Goal: Transaction & Acquisition: Purchase product/service

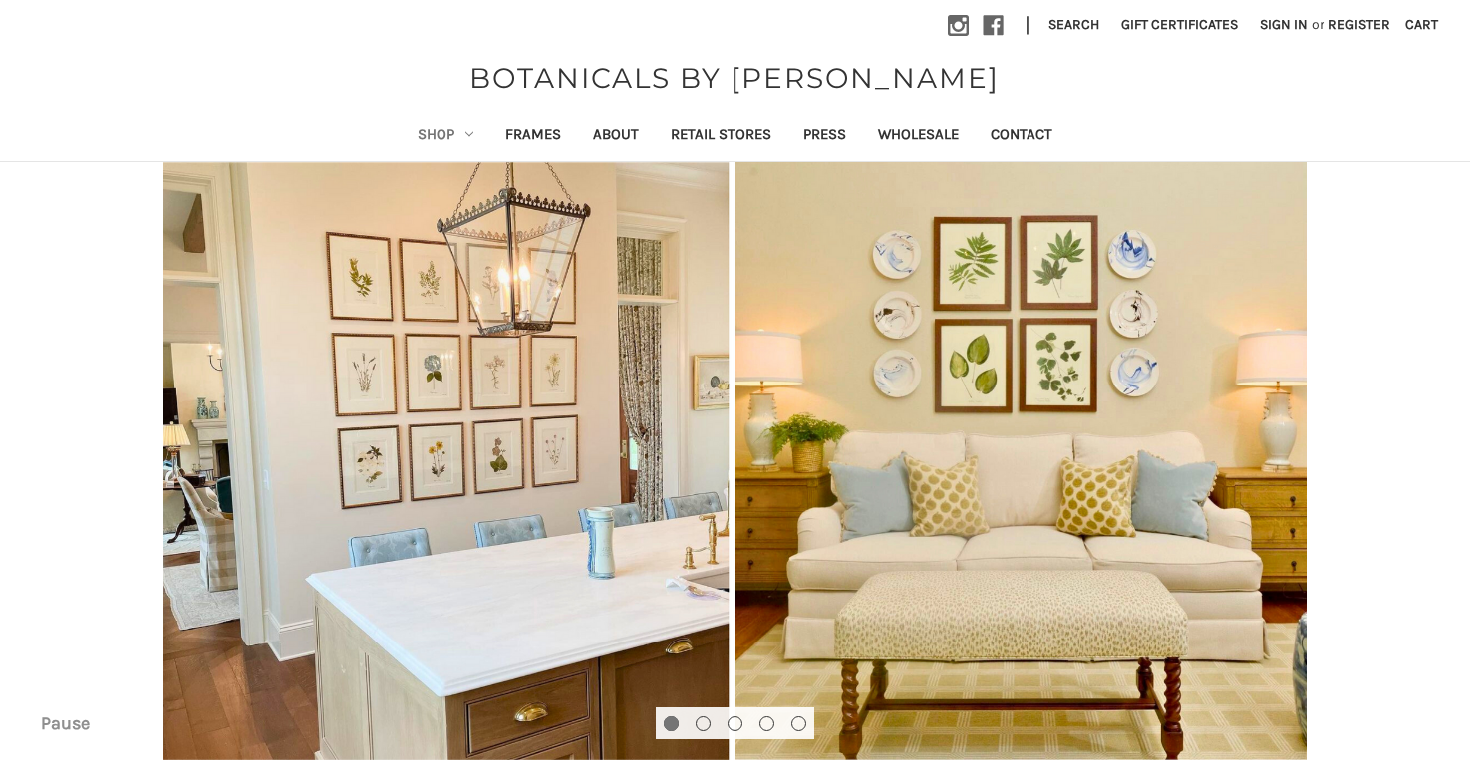
click at [445, 130] on link "Shop" at bounding box center [446, 137] width 88 height 49
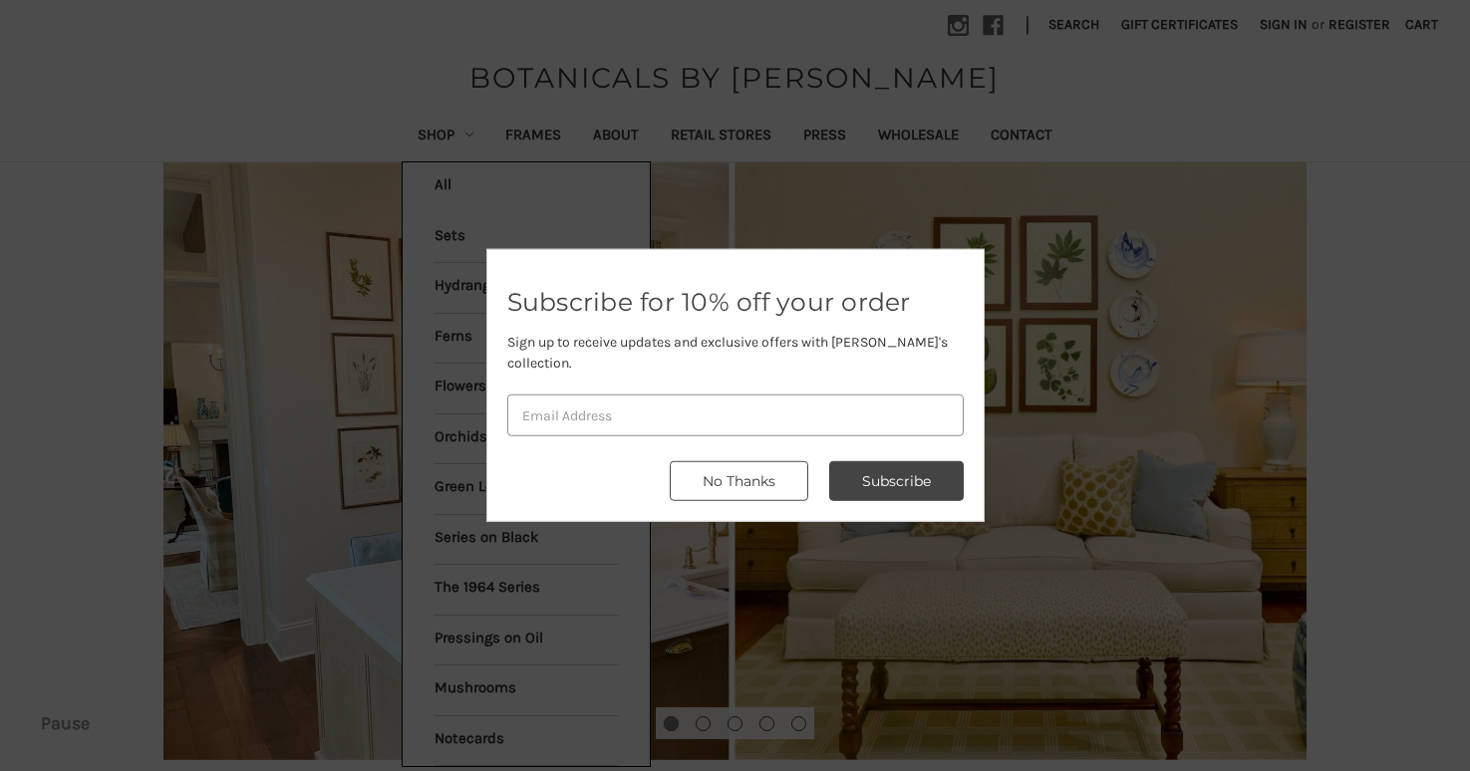
click at [753, 465] on button "No Thanks" at bounding box center [739, 481] width 138 height 40
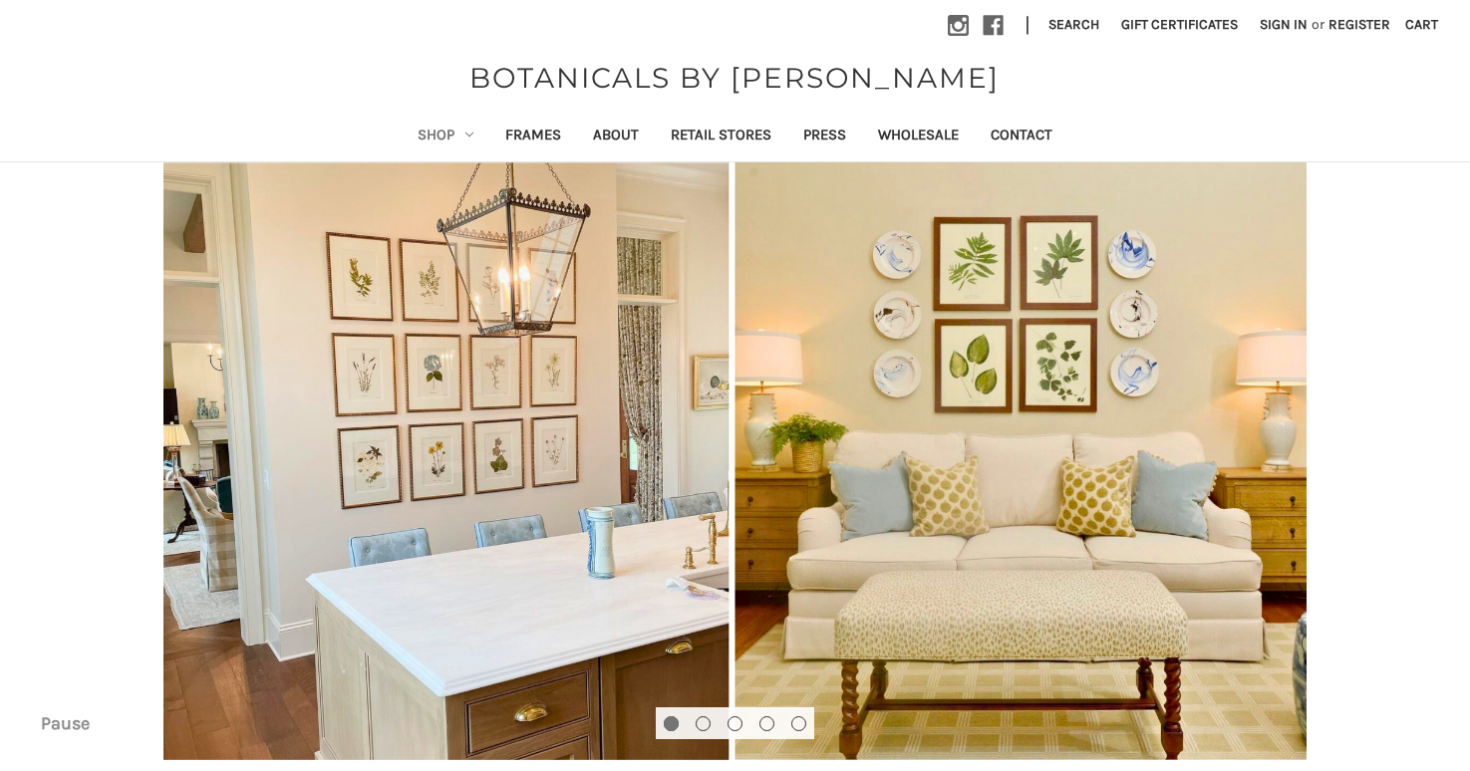
click at [458, 128] on link "Shop" at bounding box center [446, 137] width 88 height 49
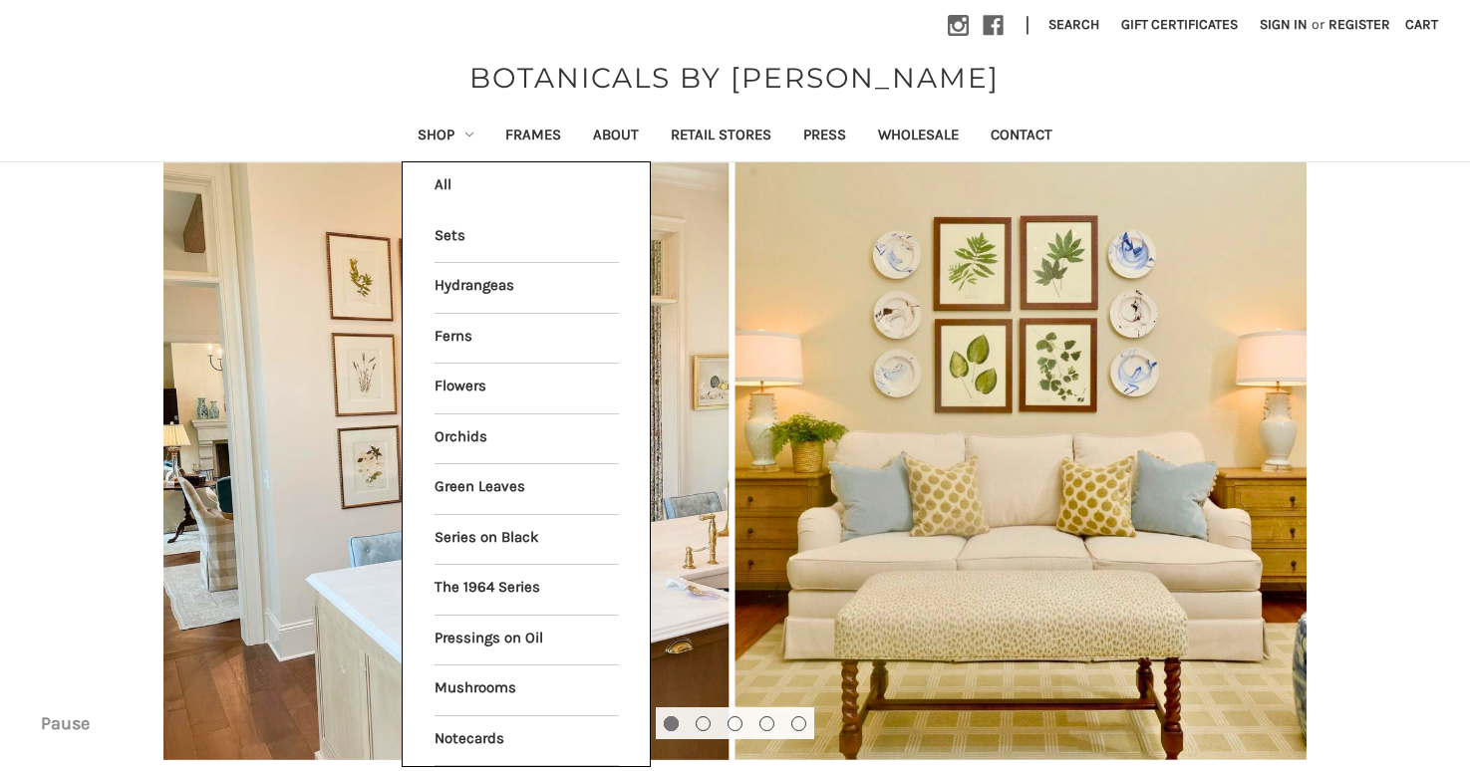
click at [467, 180] on li "All Shop" at bounding box center [525, 187] width 205 height 50
click at [428, 179] on li "All Shop" at bounding box center [525, 187] width 205 height 50
click at [432, 174] on li "All Shop" at bounding box center [525, 187] width 205 height 50
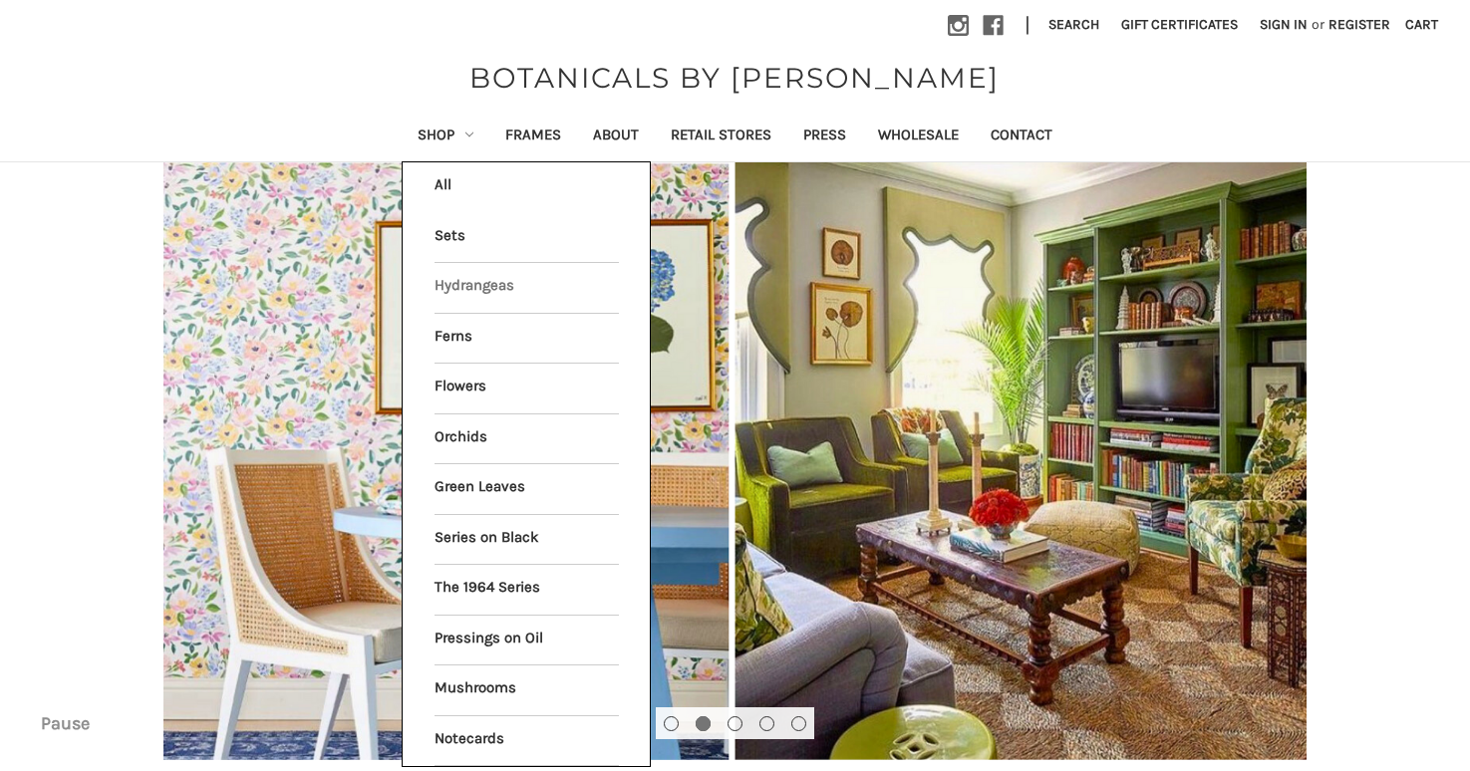
click at [458, 284] on link "Hydrangeas" at bounding box center [526, 288] width 184 height 50
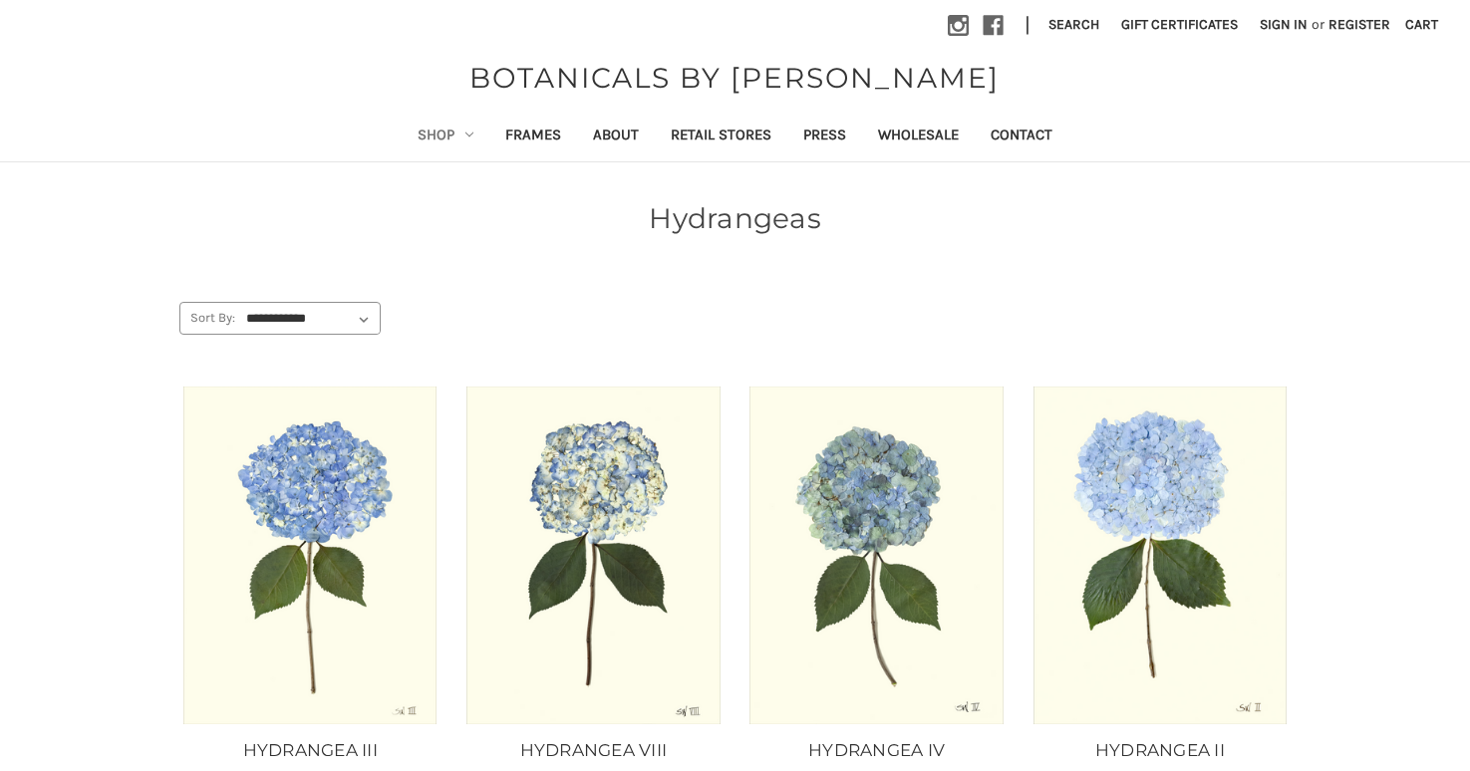
click at [427, 129] on link "Shop" at bounding box center [446, 137] width 88 height 49
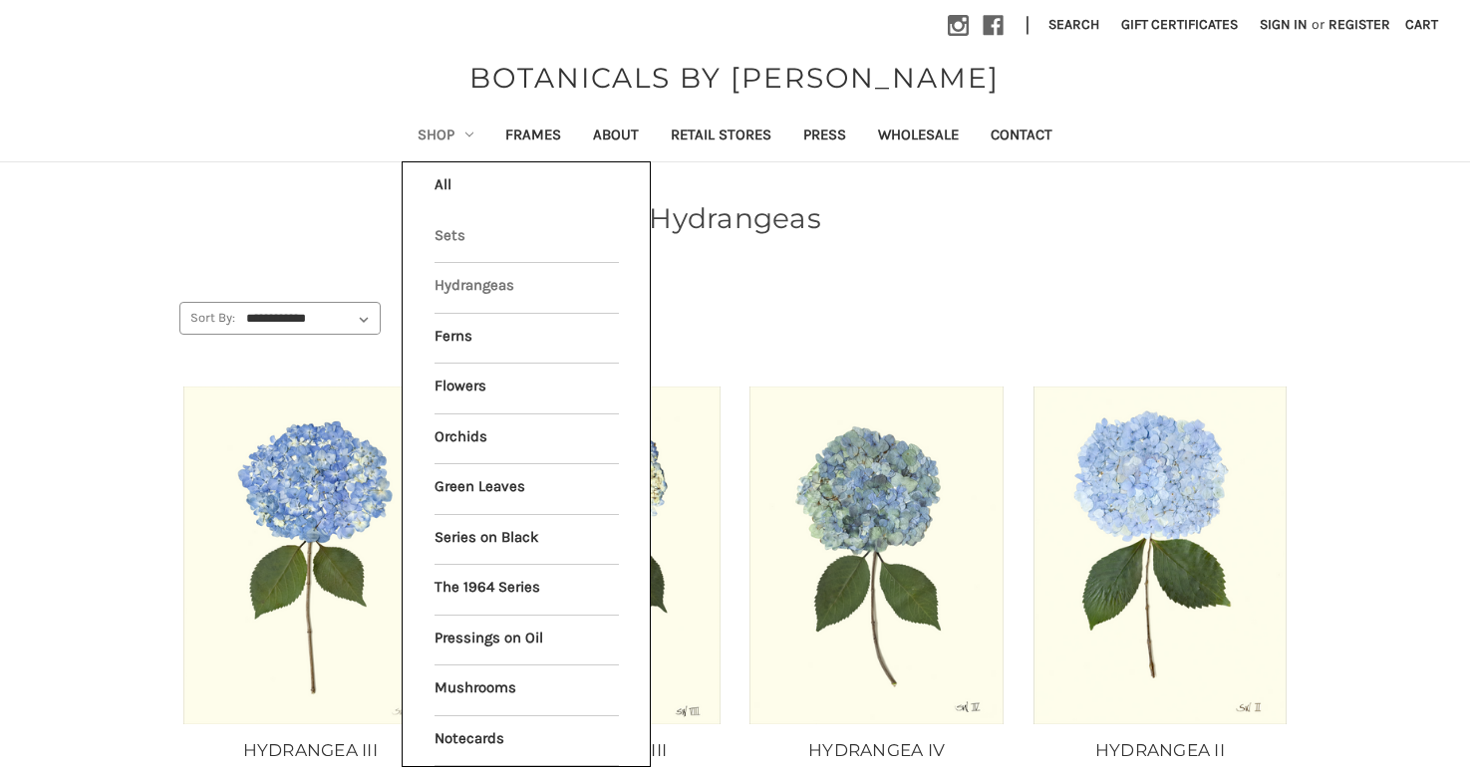
click at [448, 229] on link "Sets" at bounding box center [526, 238] width 184 height 50
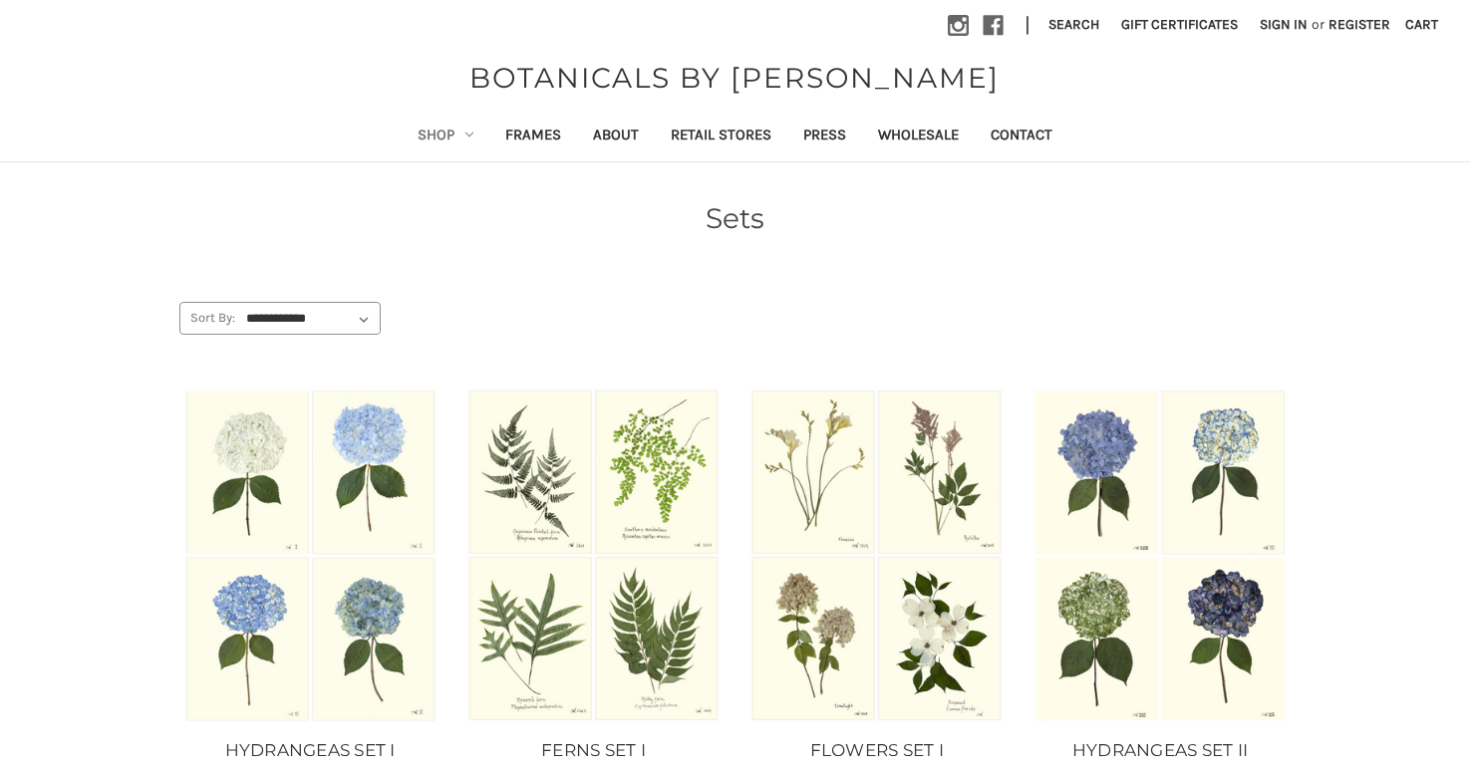
click at [444, 132] on link "Shop" at bounding box center [446, 137] width 88 height 49
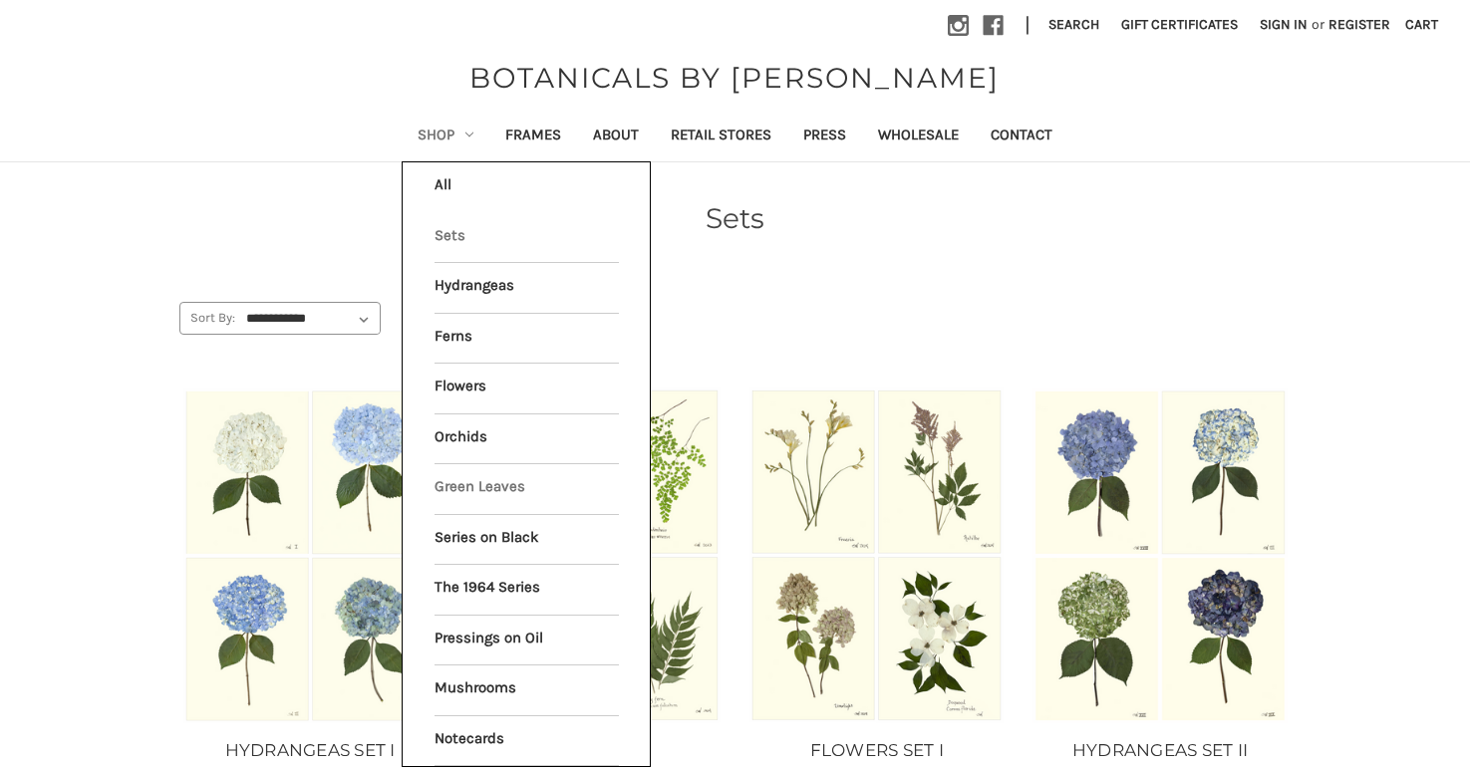
click at [492, 476] on link "Green Leaves" at bounding box center [526, 489] width 184 height 50
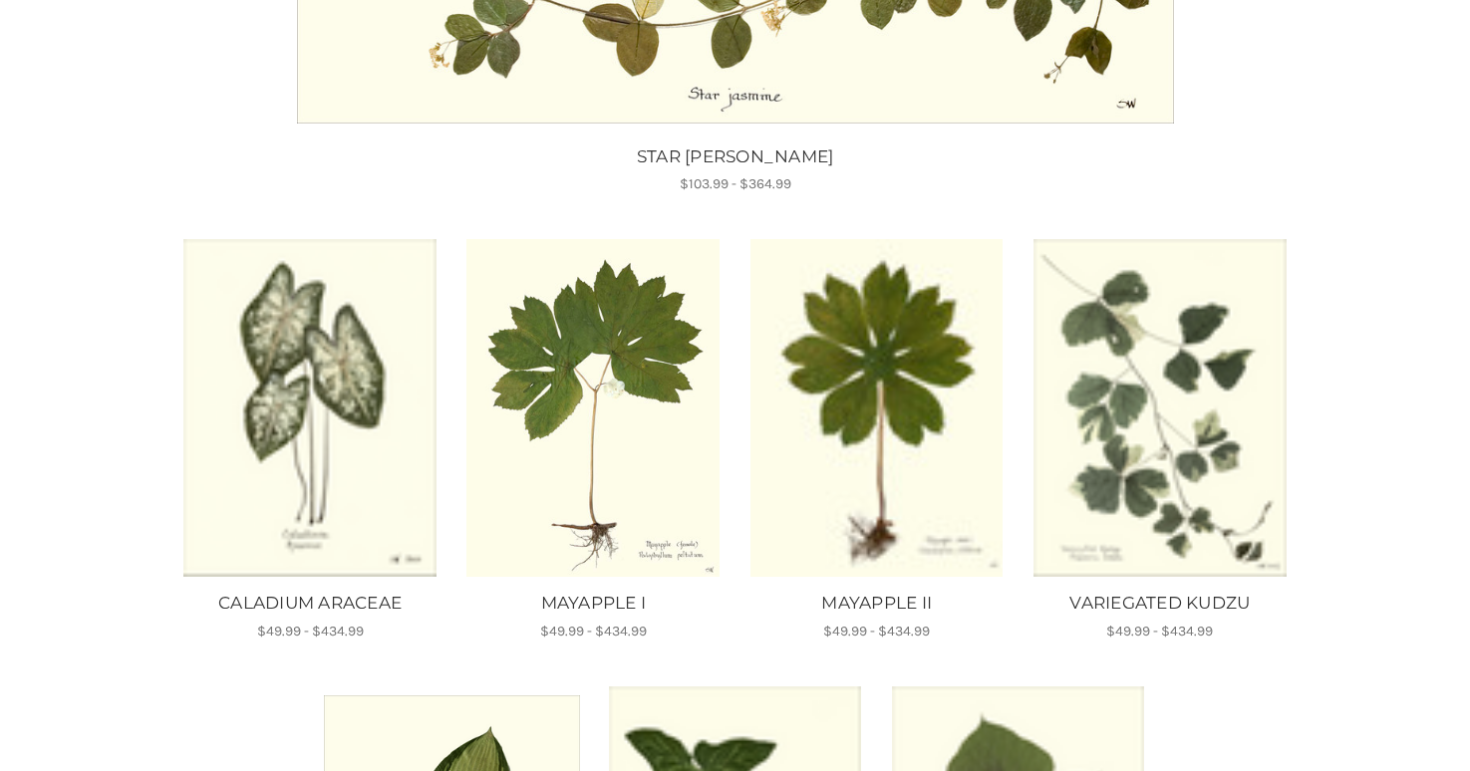
scroll to position [31, 0]
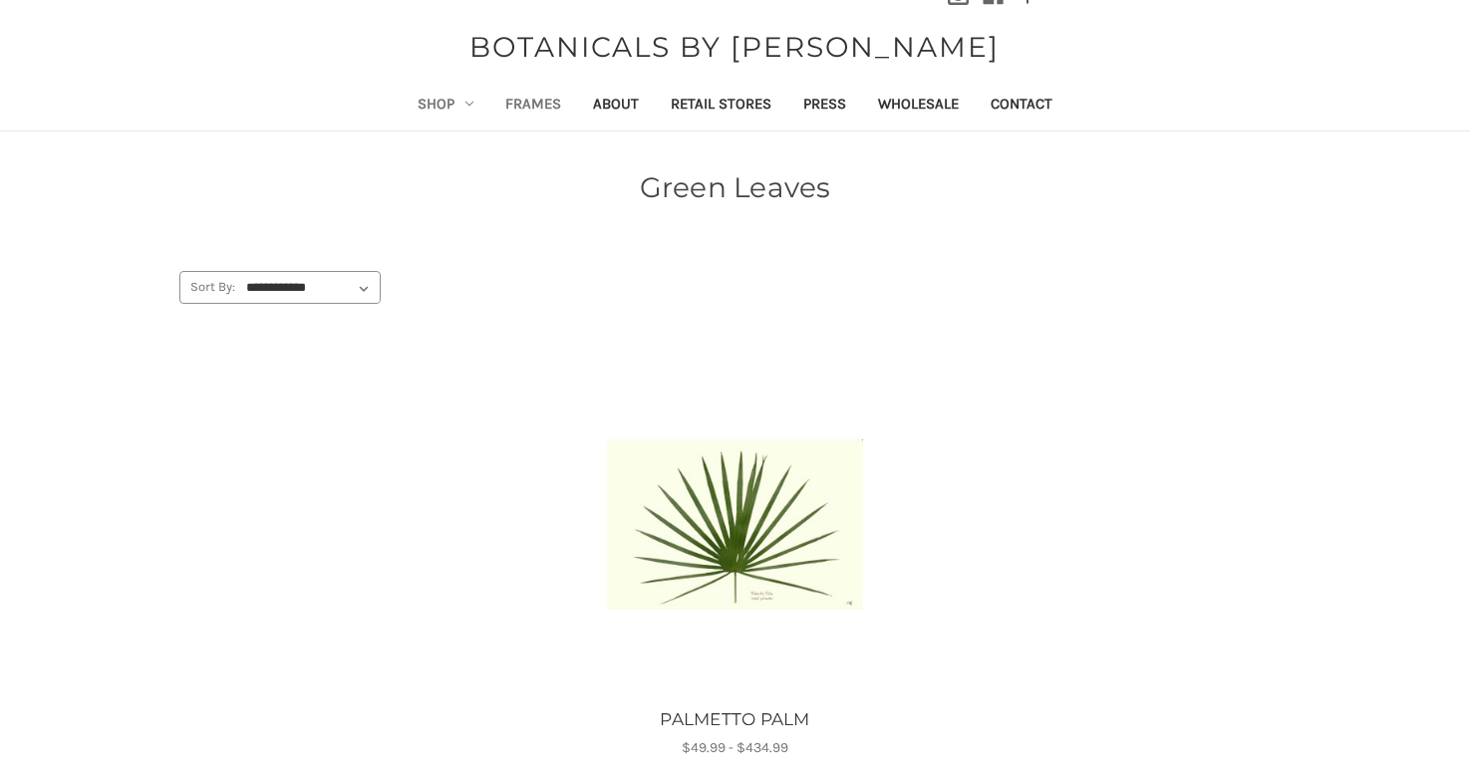
click at [540, 106] on link "Frames" at bounding box center [533, 106] width 88 height 49
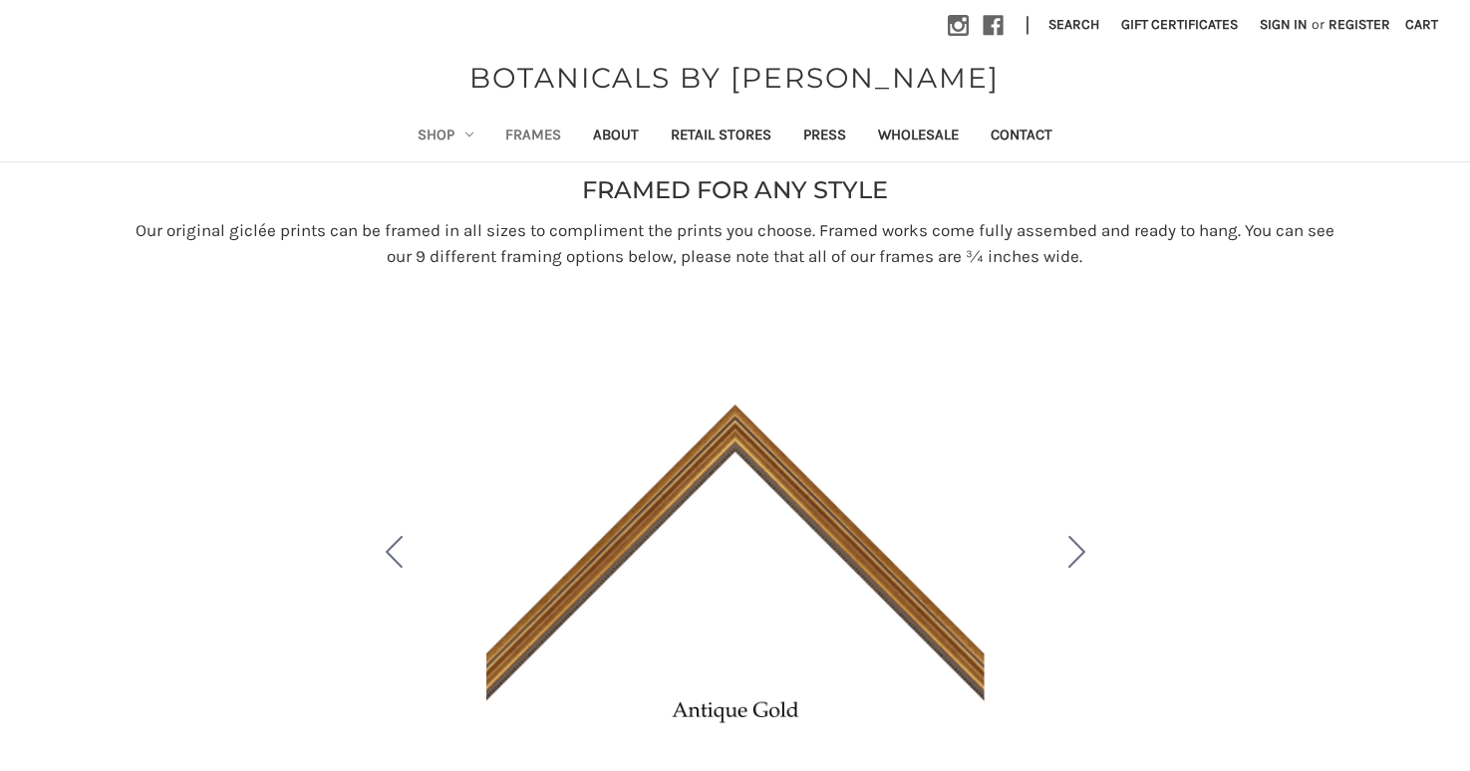
click at [430, 134] on link "Shop" at bounding box center [446, 137] width 88 height 49
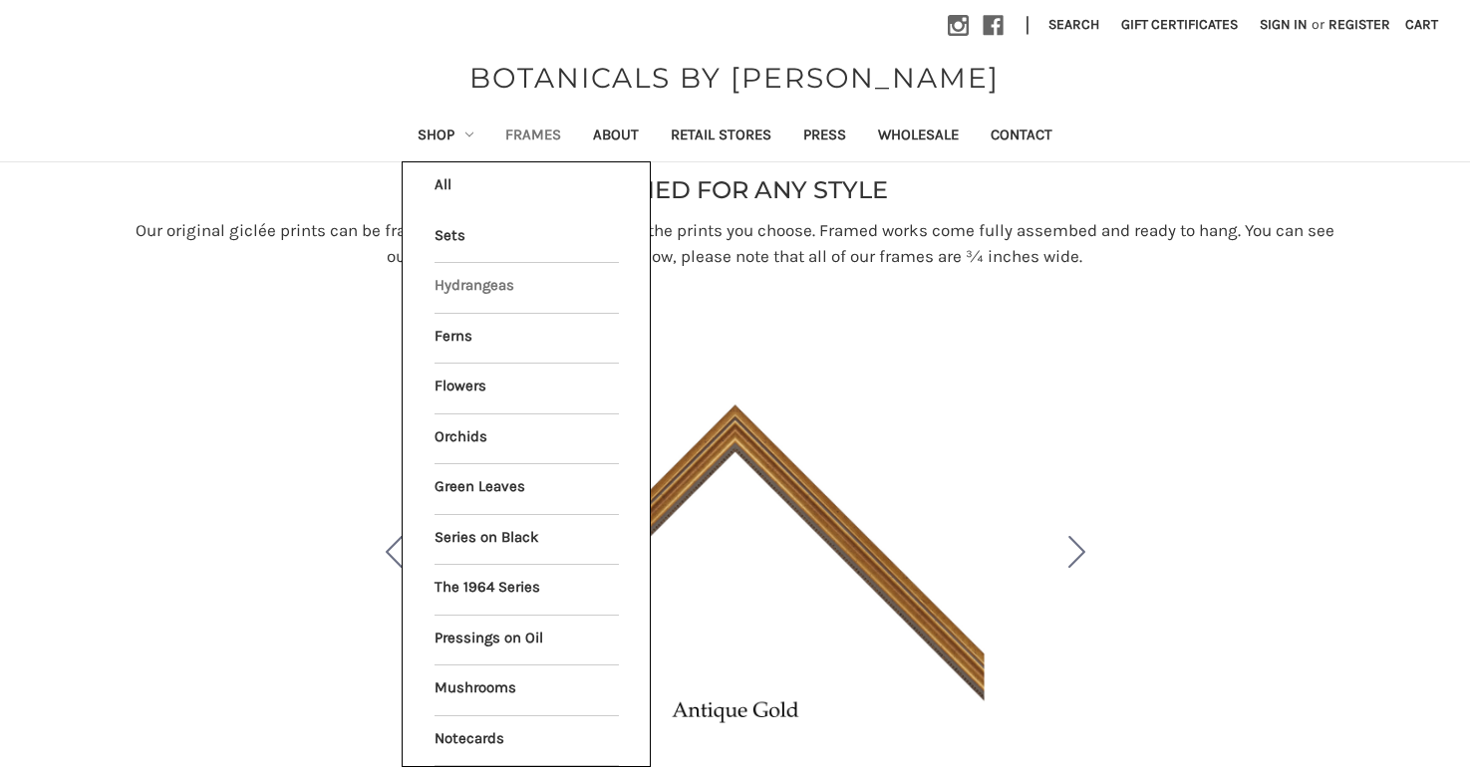
click at [477, 279] on link "Hydrangeas" at bounding box center [526, 288] width 184 height 50
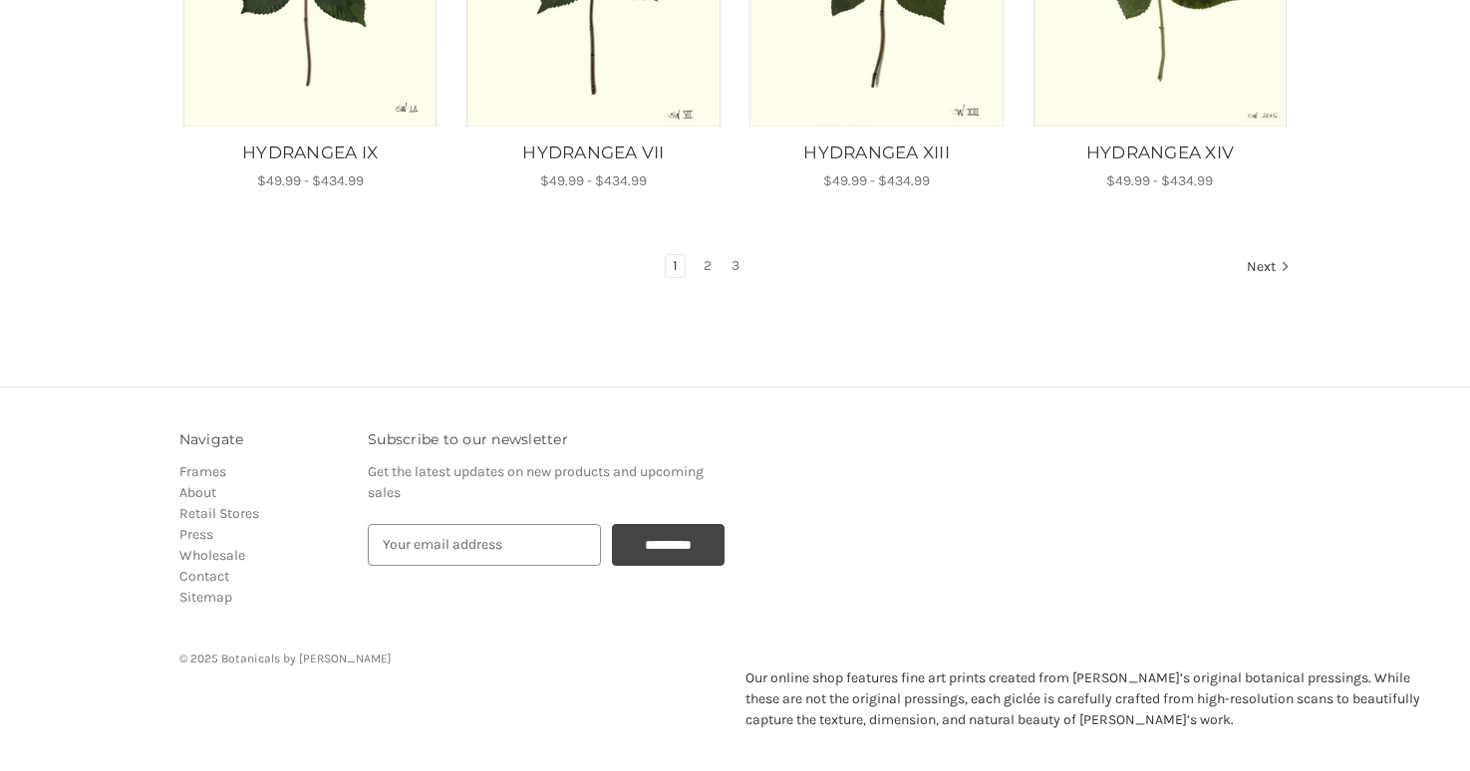
scroll to position [1490, 0]
click at [706, 269] on link "2" at bounding box center [707, 268] width 22 height 22
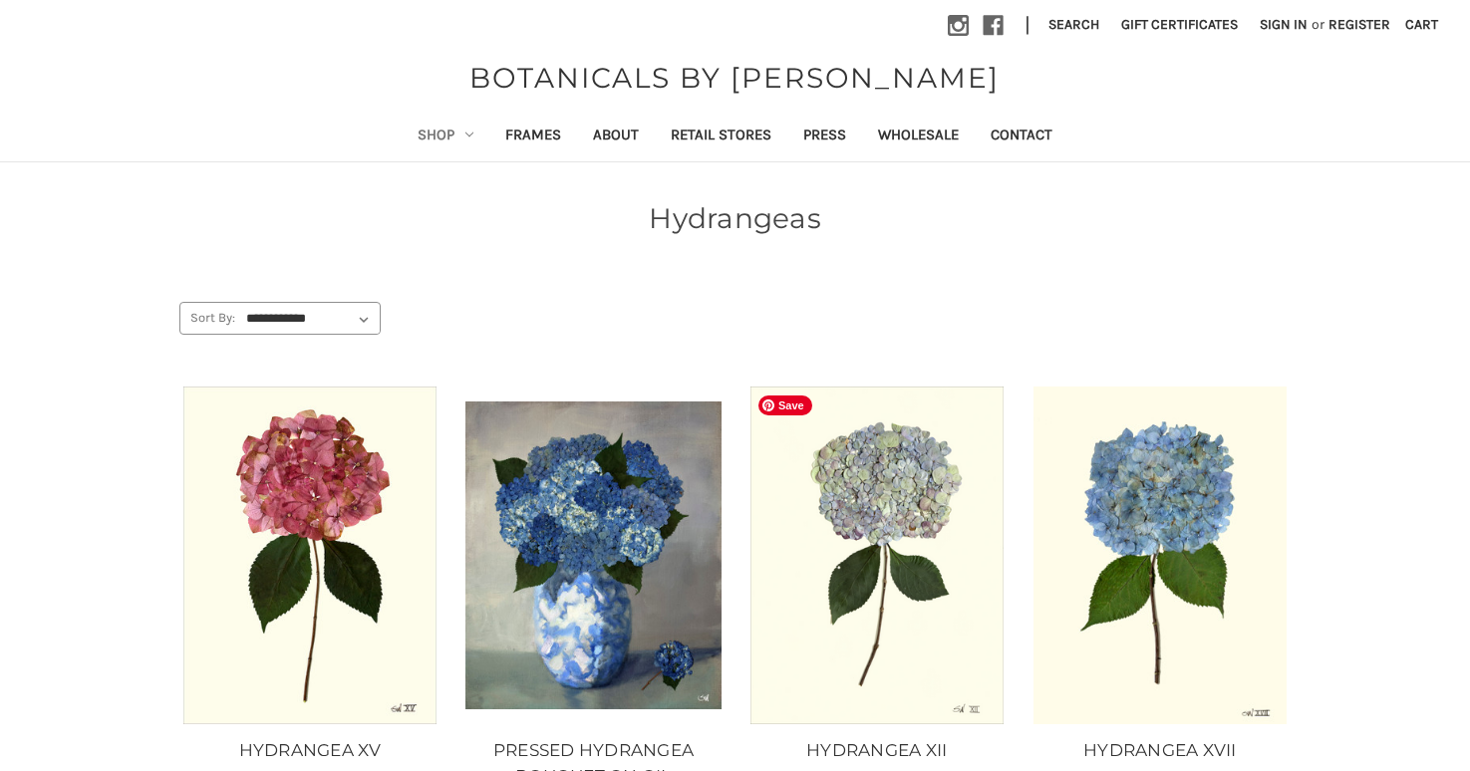
click at [887, 555] on img "HYDRANGEA XII, Price range from $49.99 to $434.99\a\a" at bounding box center [876, 556] width 256 height 338
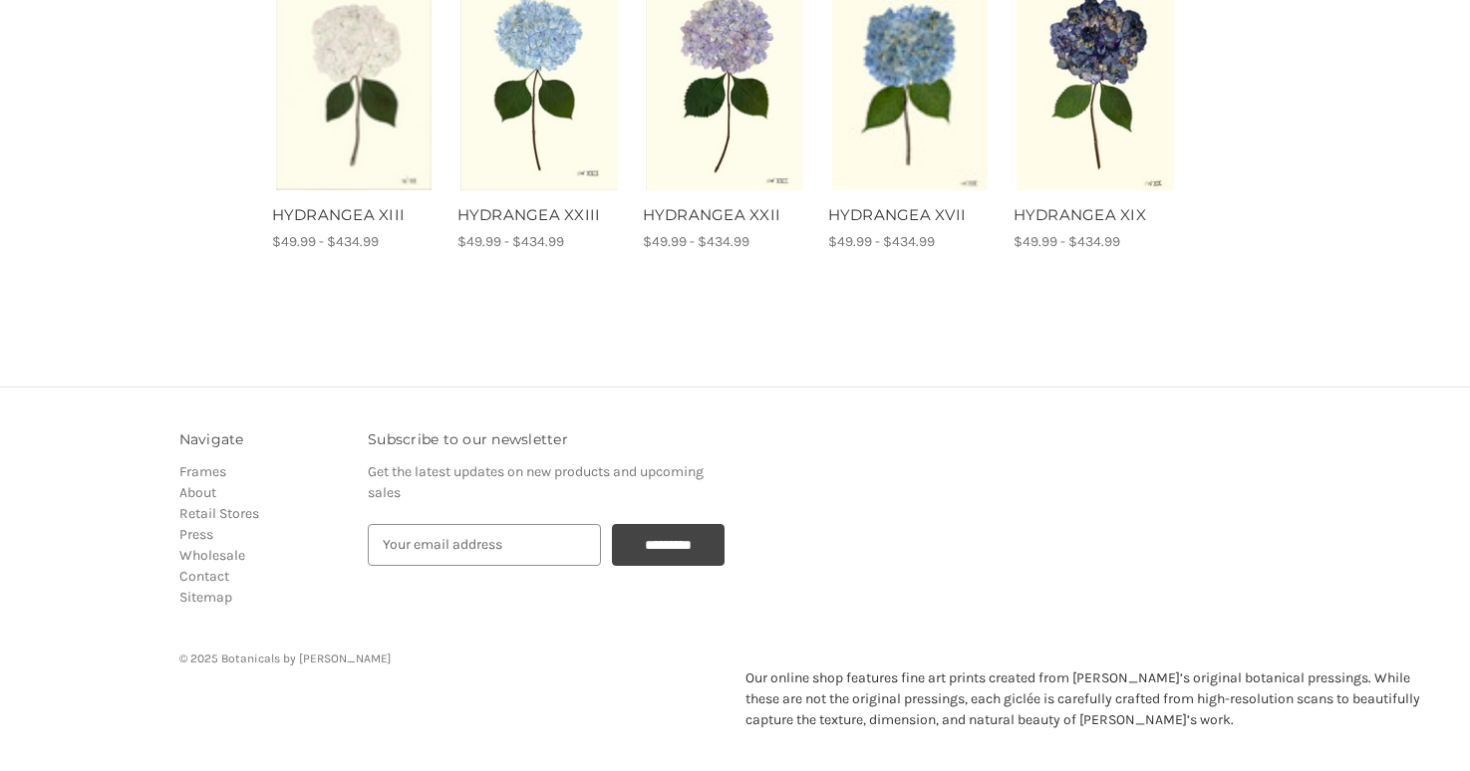
scroll to position [1091, 0]
